Goal: Transaction & Acquisition: Download file/media

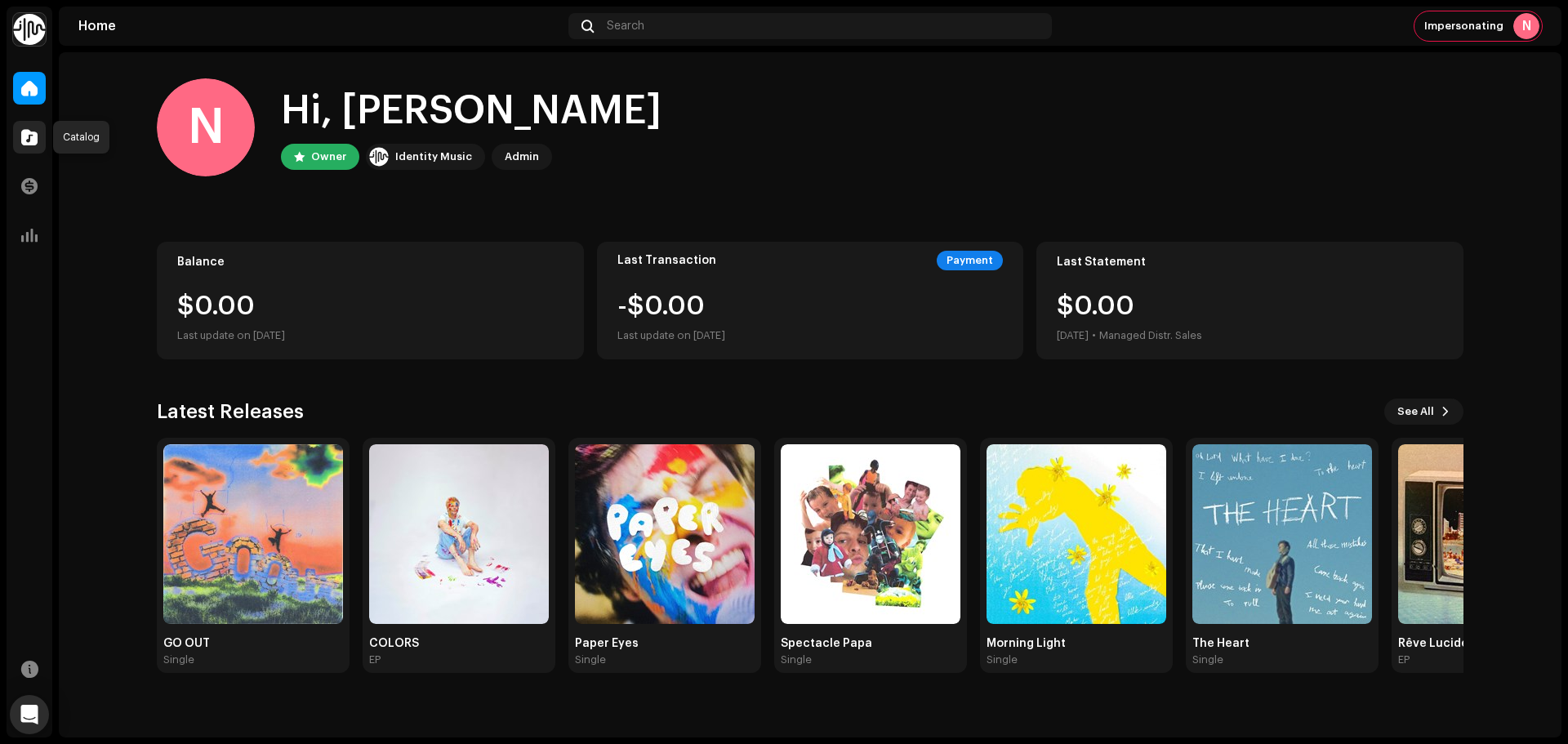
click at [28, 136] on span at bounding box center [29, 136] width 16 height 13
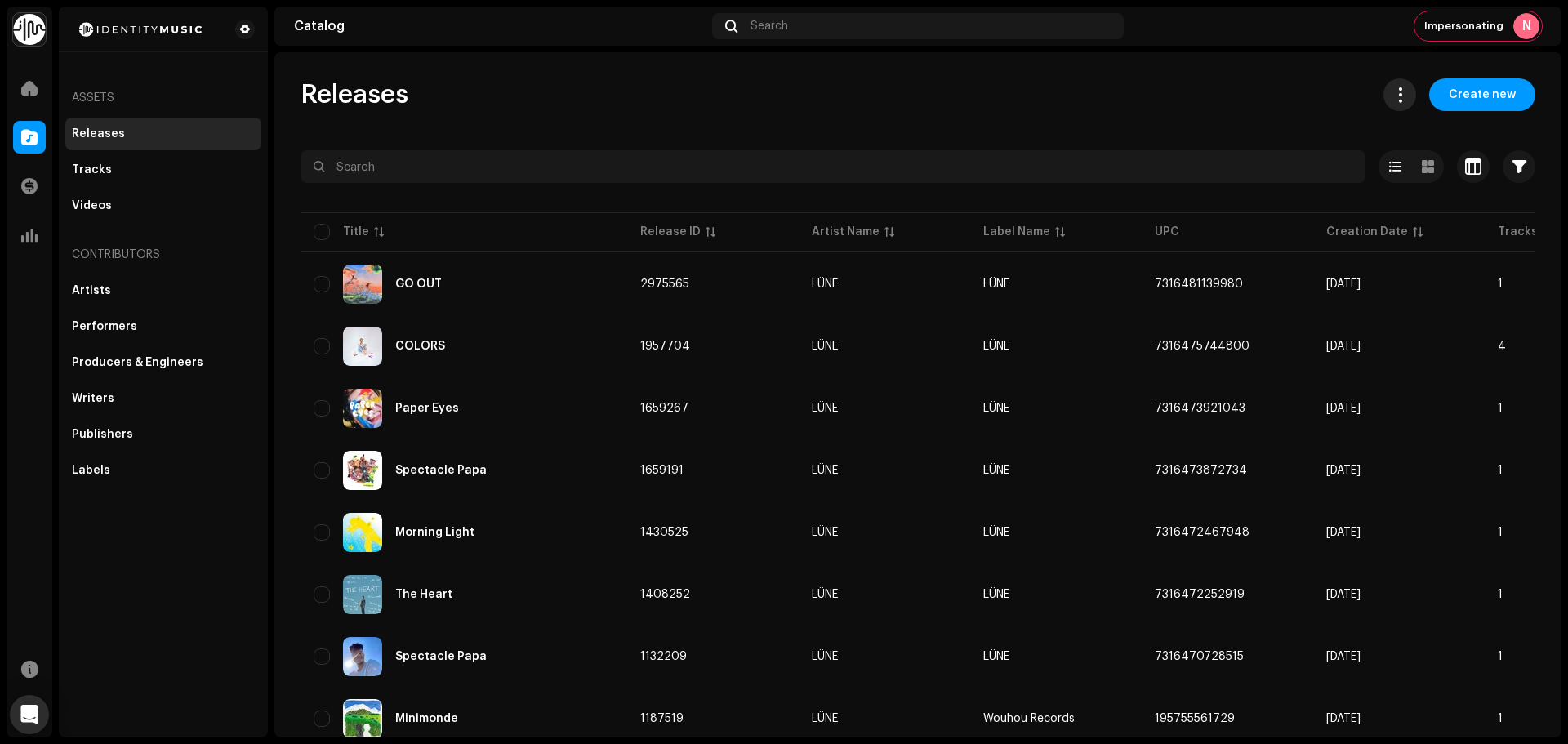
click at [1385, 83] on button at bounding box center [1400, 95] width 32 height 32
click at [1415, 128] on div "Download full catalog (CSV)" at bounding box center [1473, 135] width 175 height 32
click at [582, 89] on div "Releases Create new" at bounding box center [918, 95] width 1235 height 32
click at [1482, 32] on span "Impersonating" at bounding box center [1464, 26] width 79 height 13
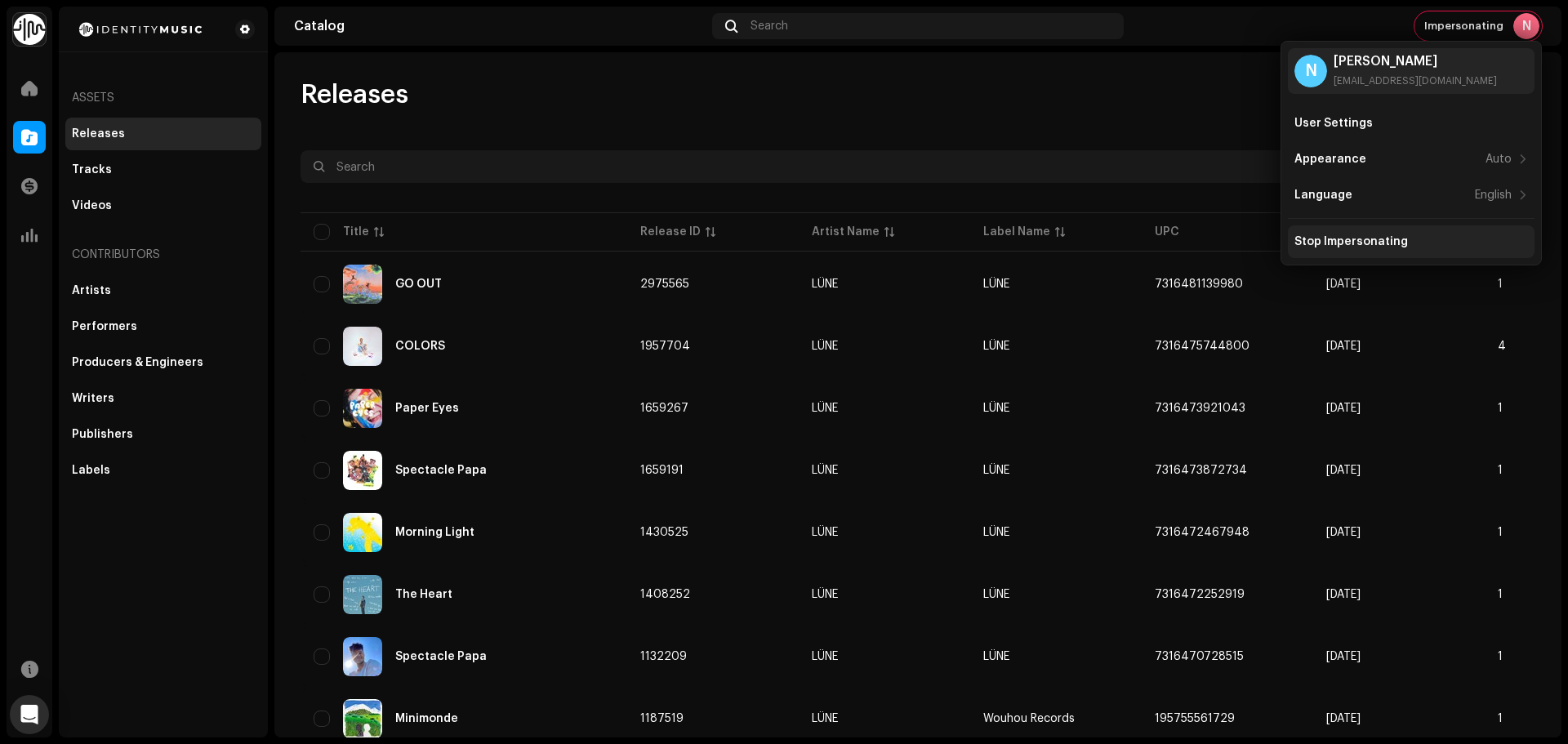
click at [1357, 247] on div "Stop Impersonating" at bounding box center [1351, 241] width 113 height 13
